Goal: Entertainment & Leisure: Consume media (video, audio)

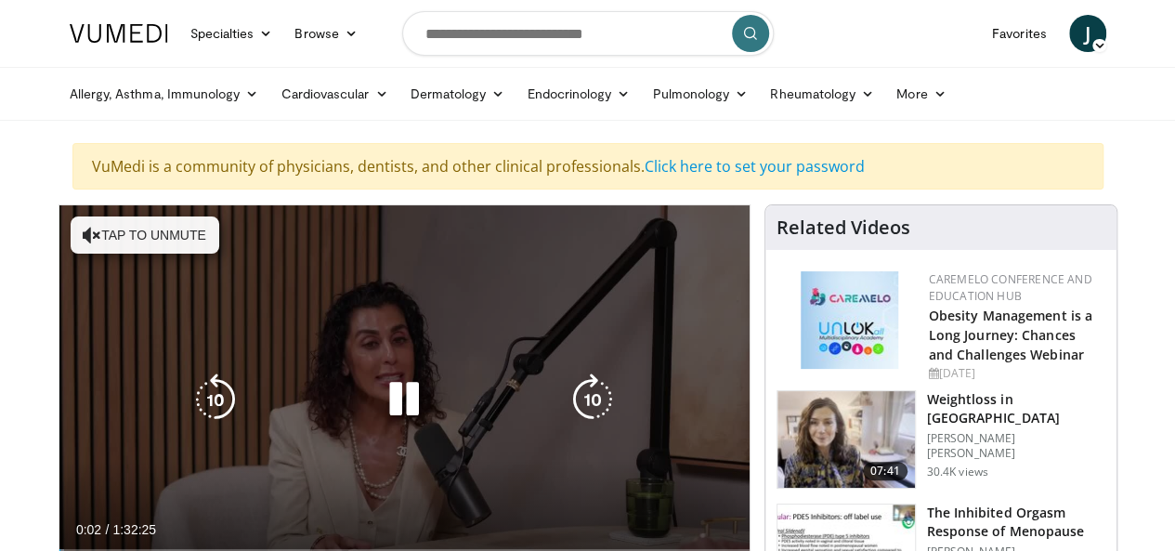
click at [384, 418] on icon "Video Player" at bounding box center [404, 399] width 52 height 52
click at [83, 232] on icon "Video Player" at bounding box center [92, 235] width 19 height 19
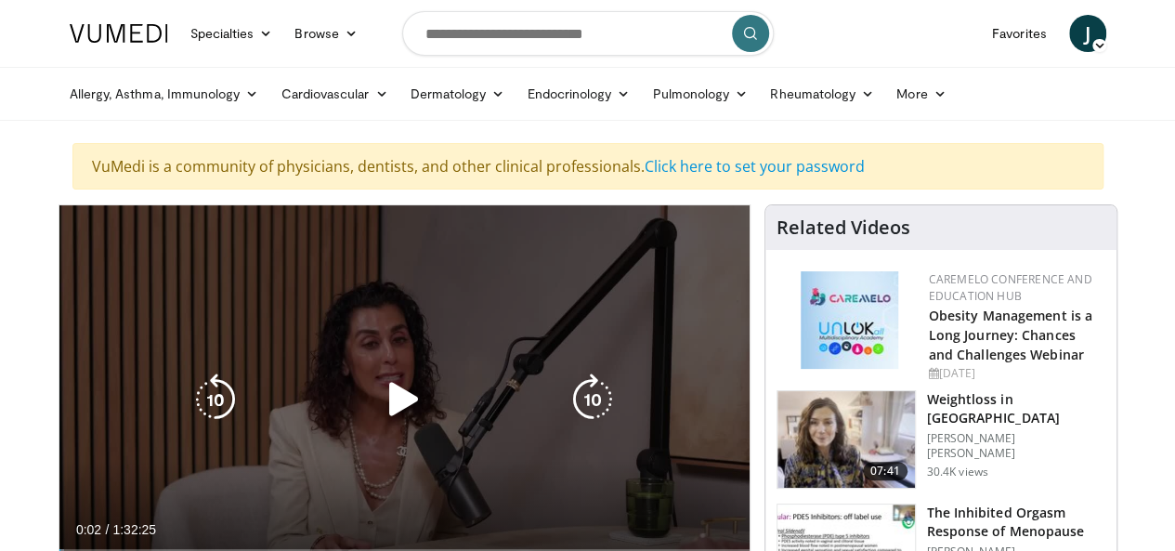
click at [381, 417] on icon "Video Player" at bounding box center [404, 399] width 52 height 52
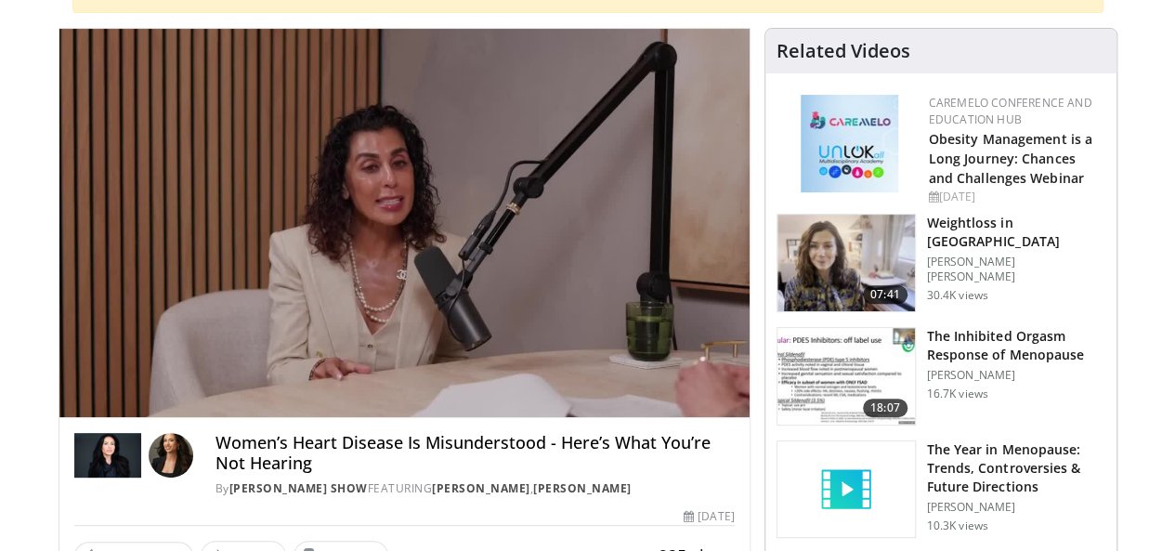
scroll to position [186, 0]
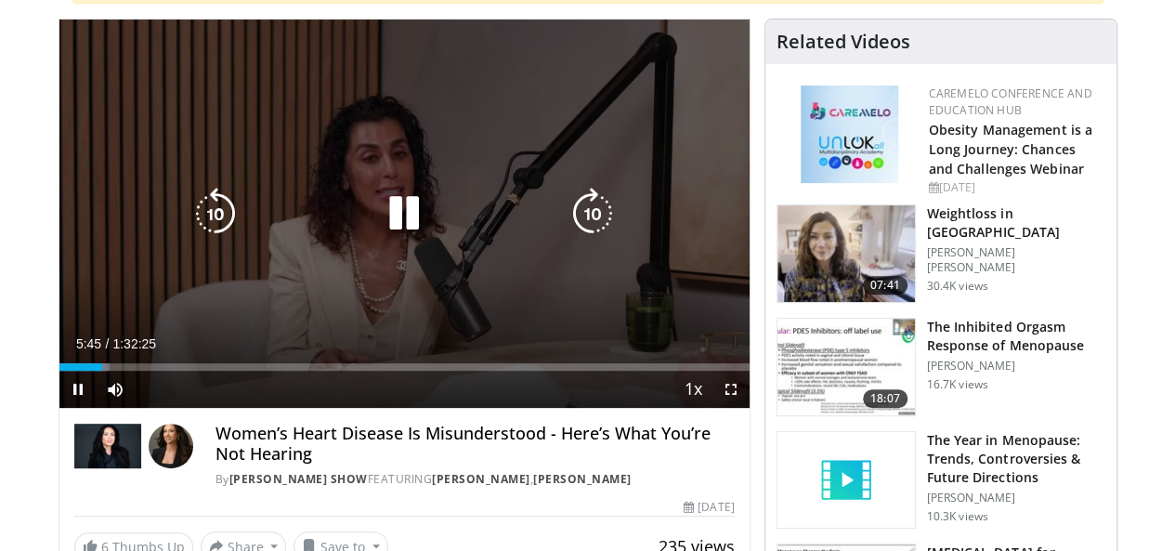
click at [386, 232] on icon "Video Player" at bounding box center [404, 214] width 52 height 52
